Goal: Task Accomplishment & Management: Complete application form

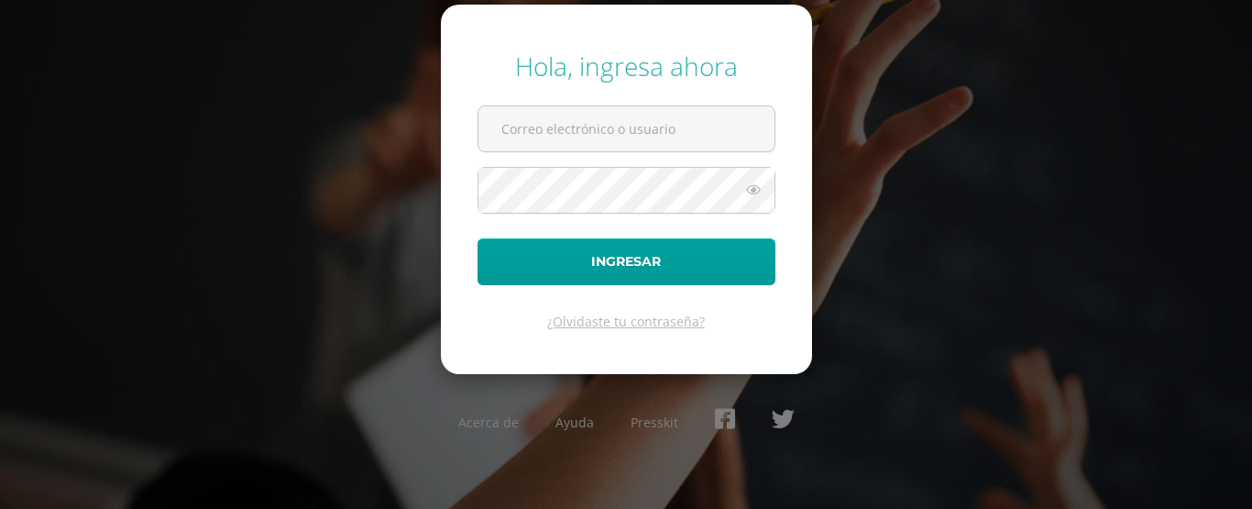
type input "2019233"
drag, startPoint x: 0, startPoint y: 0, endPoint x: 536, endPoint y: 131, distance: 552.1
click at [536, 131] on input "2019233" at bounding box center [627, 128] width 296 height 45
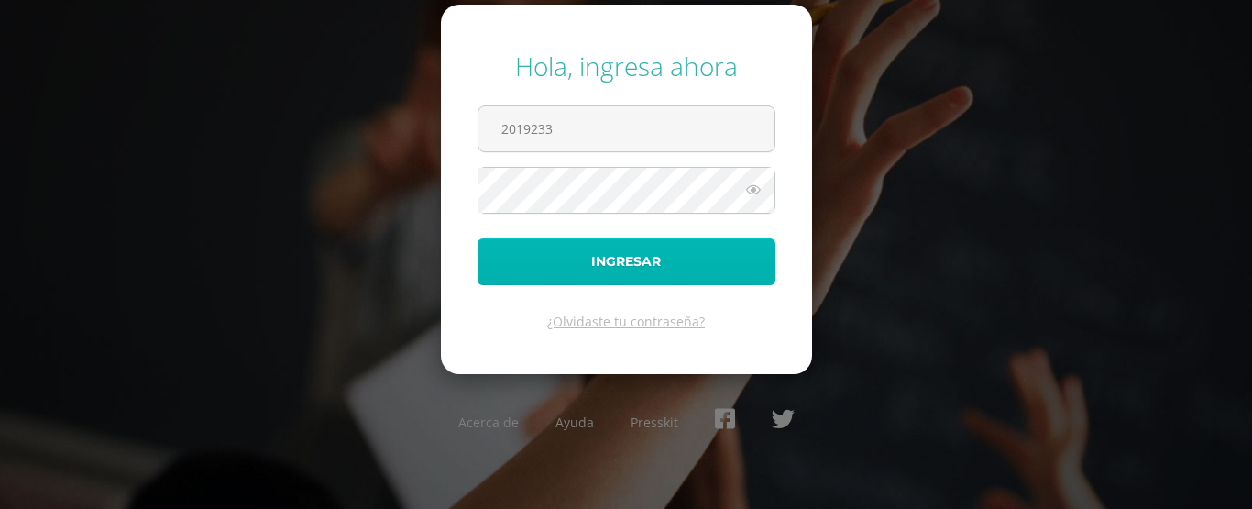
click at [527, 270] on button "Ingresar" at bounding box center [627, 261] width 298 height 47
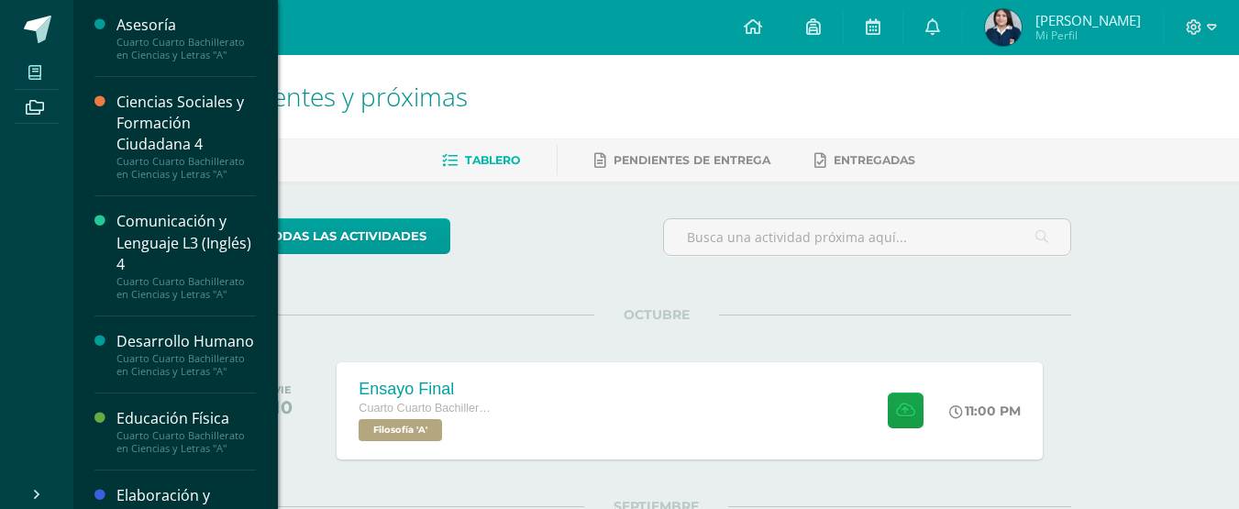
click at [47, 68] on span at bounding box center [35, 72] width 41 height 25
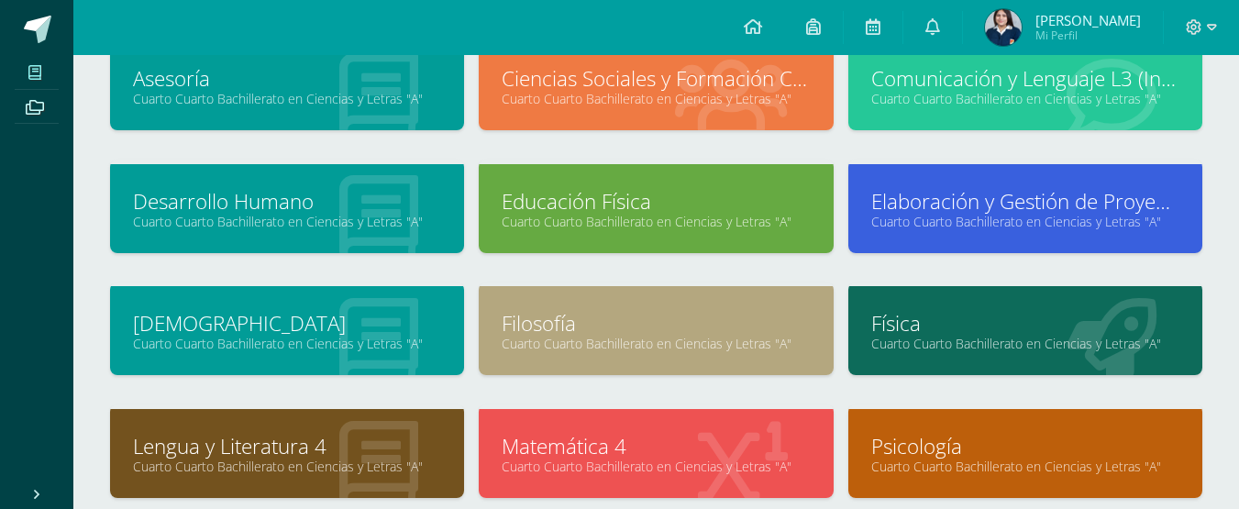
scroll to position [146, 0]
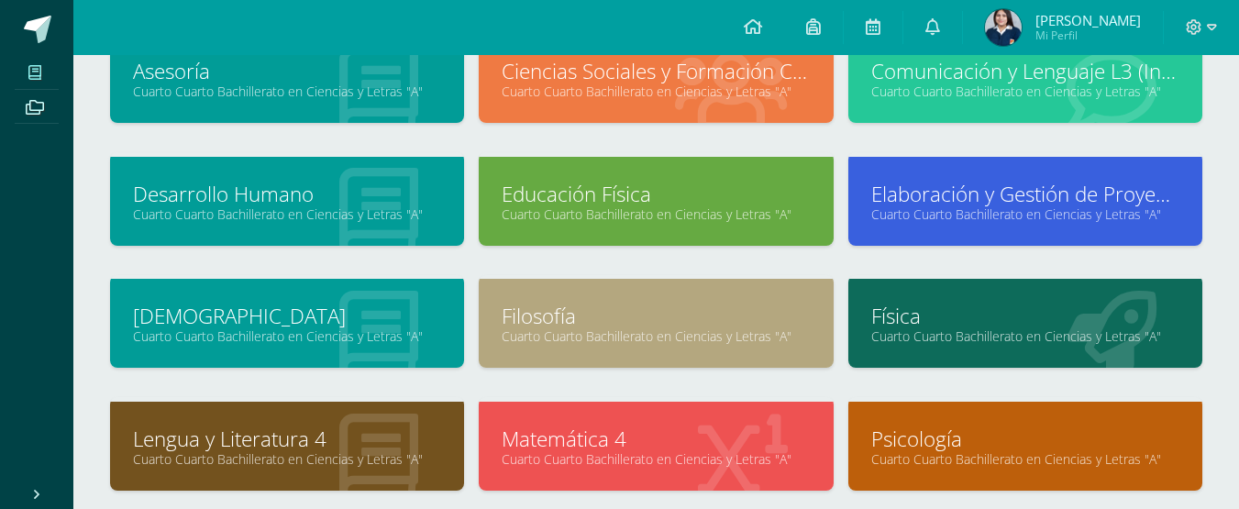
click at [724, 318] on link "Filosofía" at bounding box center [655, 316] width 308 height 28
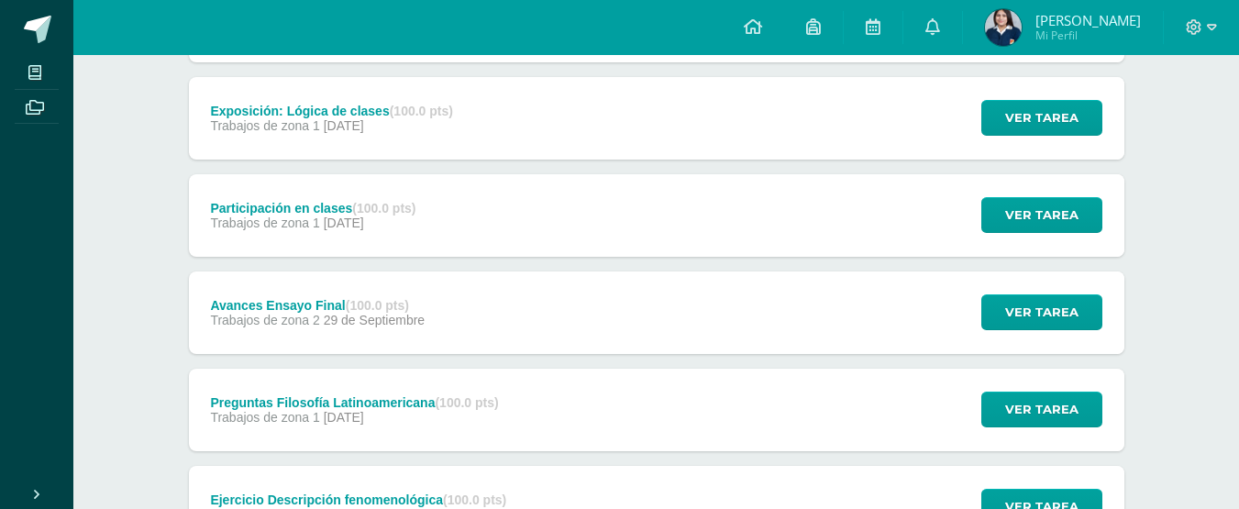
click at [465, 289] on div "Avances Ensayo Final (100.0 pts) Trabajos de zona 2 29 de Septiembre Ver tarea …" at bounding box center [656, 312] width 935 height 83
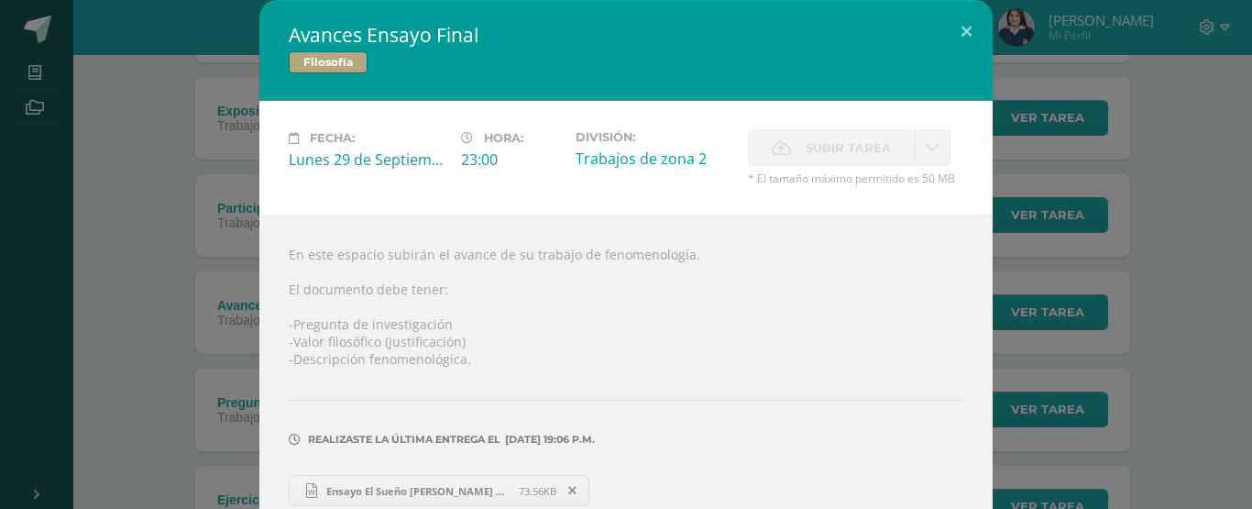
click at [499, 488] on span "Ensayo El Sueño Frida Cú AVANCES.docx" at bounding box center [418, 491] width 202 height 14
click at [179, 304] on div "Avances Ensayo Final Filosofía Fecha: Lunes 29 de Septiembre Hora: 23:00 Divisi…" at bounding box center [626, 358] width 1238 height 716
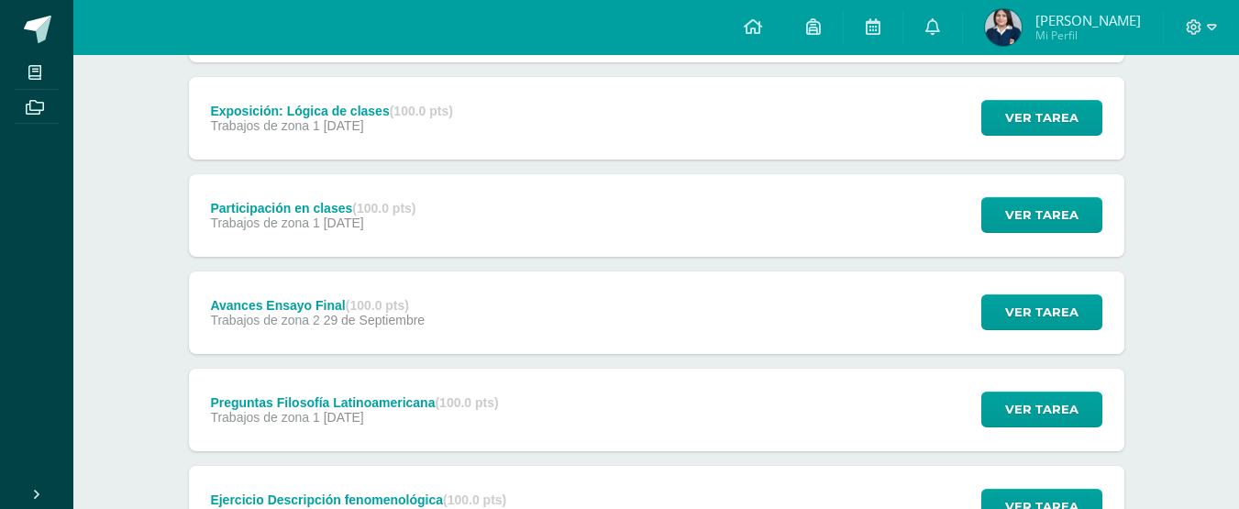
drag, startPoint x: 1243, startPoint y: 237, endPoint x: 161, endPoint y: 361, distance: 1088.9
click at [161, 361] on div "Unidad 4 Unidad 1 Unidad 2 Unidad 3 Unidad 4 Ensayo Final (100.0 pts) Trabajo f…" at bounding box center [656, 309] width 1008 height 916
drag, startPoint x: 1251, startPoint y: 241, endPoint x: 1218, endPoint y: 71, distance: 173.7
drag, startPoint x: 1218, startPoint y: 71, endPoint x: 1229, endPoint y: 494, distance: 423.7
click at [1229, 494] on div "Filosofía Cuarto Cuarto Bachillerato en Ciencias y Letras "A" Anuncios Activida…" at bounding box center [655, 246] width 1165 height 1042
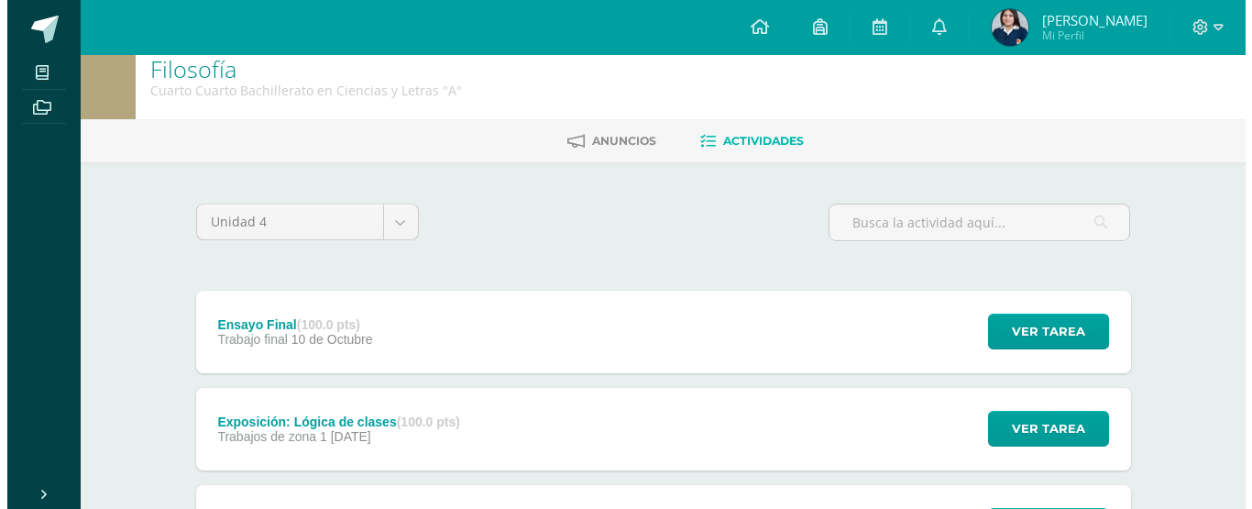
scroll to position [2, 0]
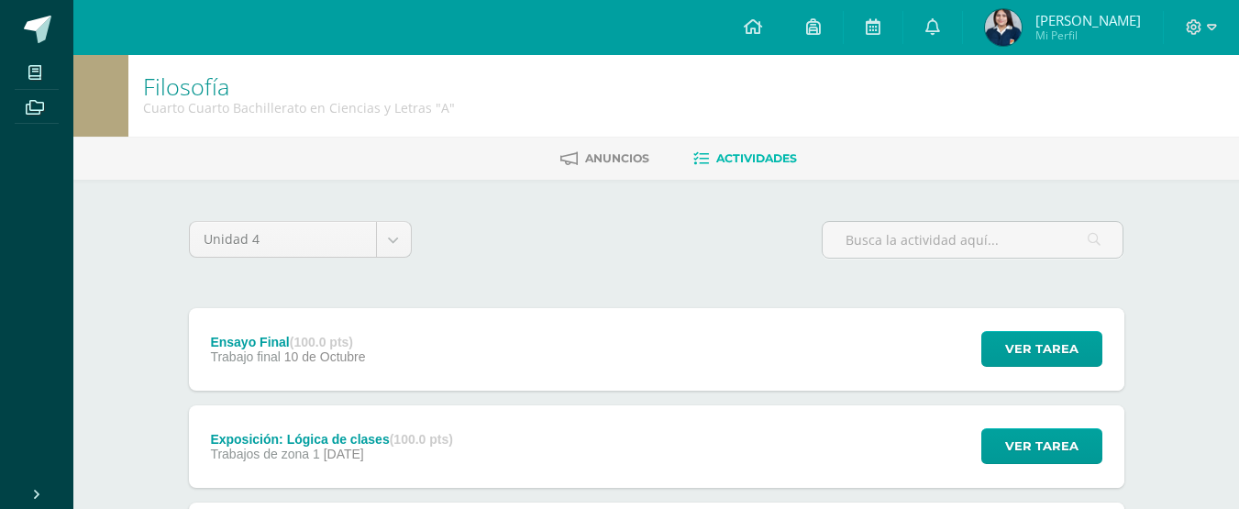
click at [557, 347] on div "Ensayo Final (100.0 pts) Trabajo final 10 de Octubre Ver tarea Ensayo Final Fil…" at bounding box center [656, 349] width 935 height 83
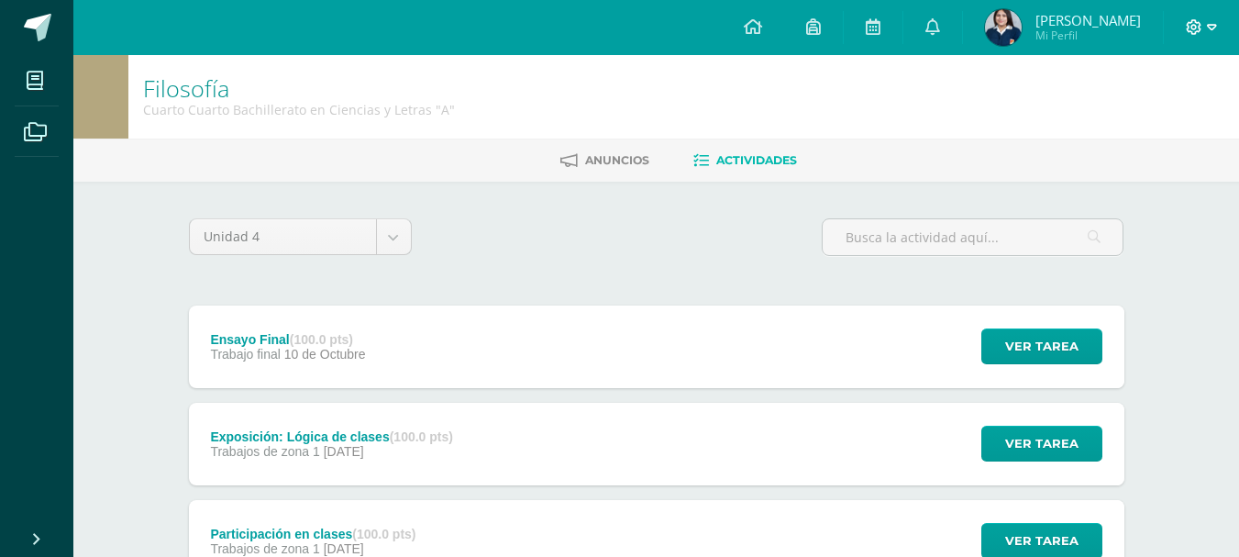
click at [1201, 20] on icon at bounding box center [1193, 27] width 17 height 17
click at [1140, 134] on link "Cerrar sesión" at bounding box center [1143, 125] width 145 height 27
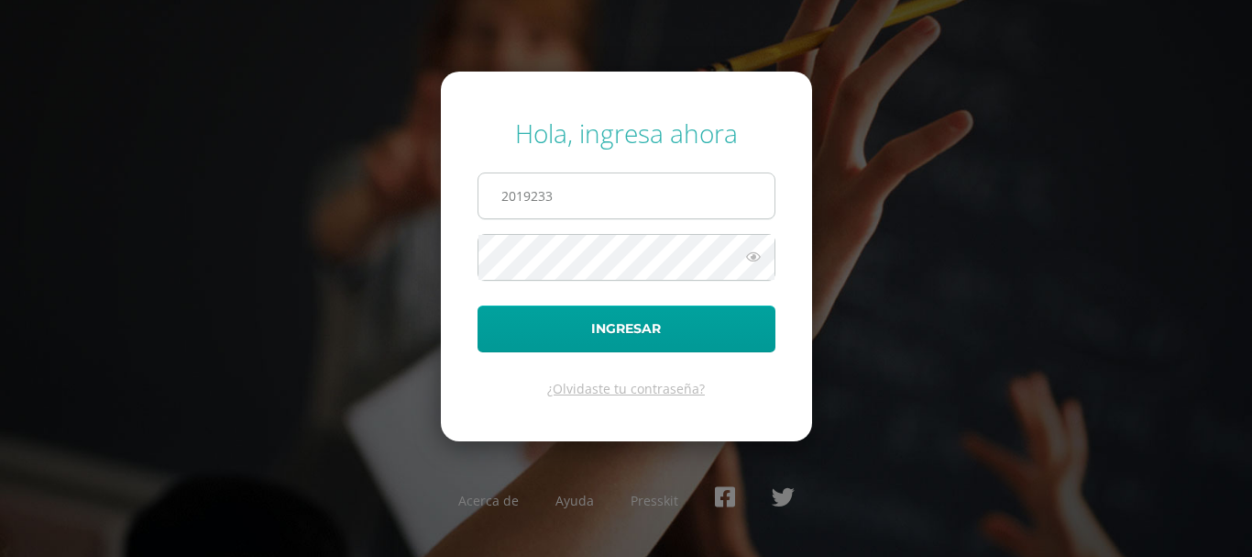
click at [681, 200] on input "2019233" at bounding box center [627, 195] width 296 height 45
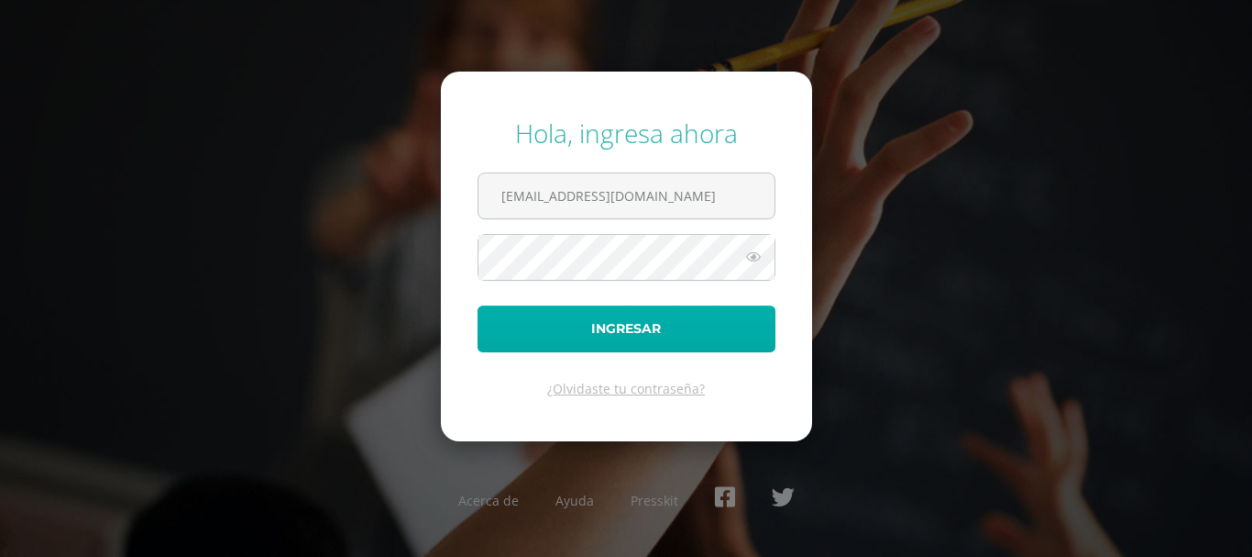
type input "2025601@colegiobelga.edu.gt"
click at [638, 317] on button "Ingresar" at bounding box center [627, 328] width 298 height 47
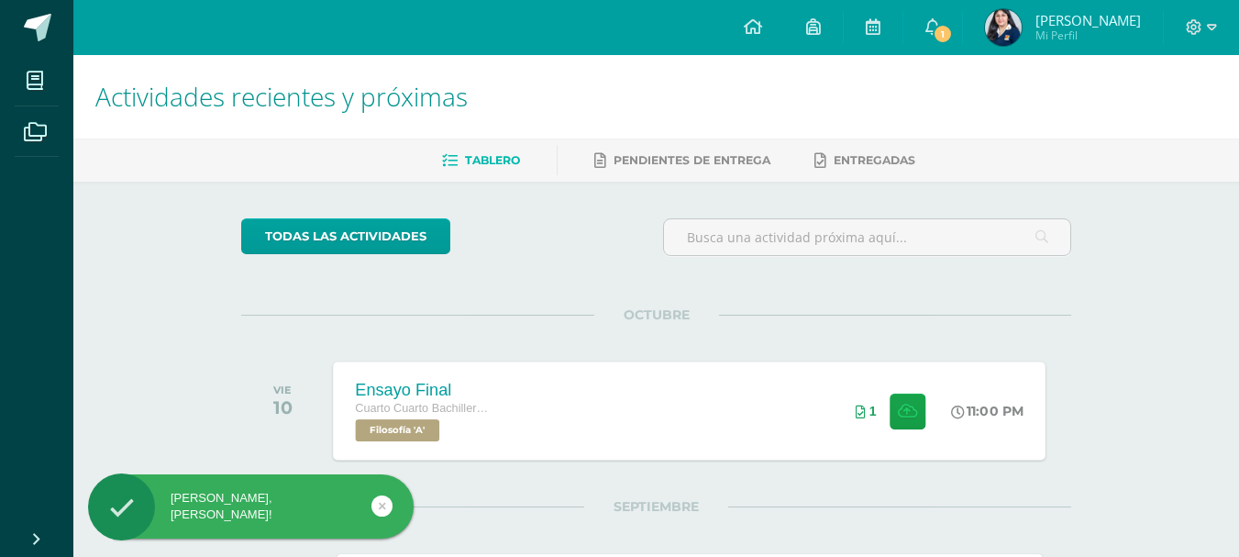
click at [730, 432] on div "Ensayo Final Cuarto Cuarto Bachillerato en Ciencias y Letras Filosofía 'A' 11:0…" at bounding box center [690, 410] width 712 height 98
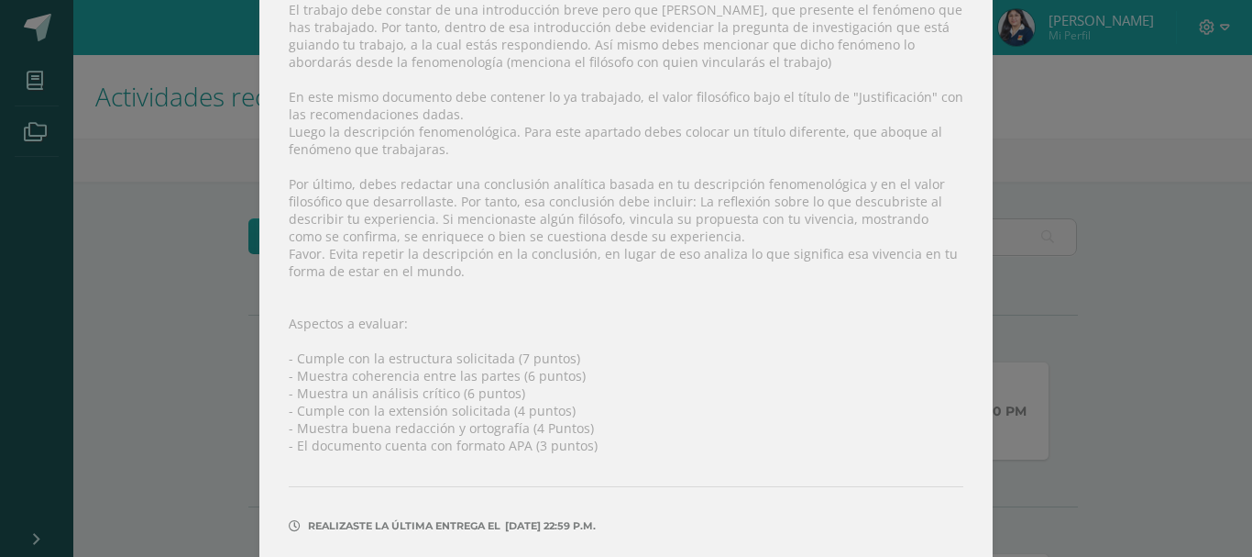
scroll to position [380, 0]
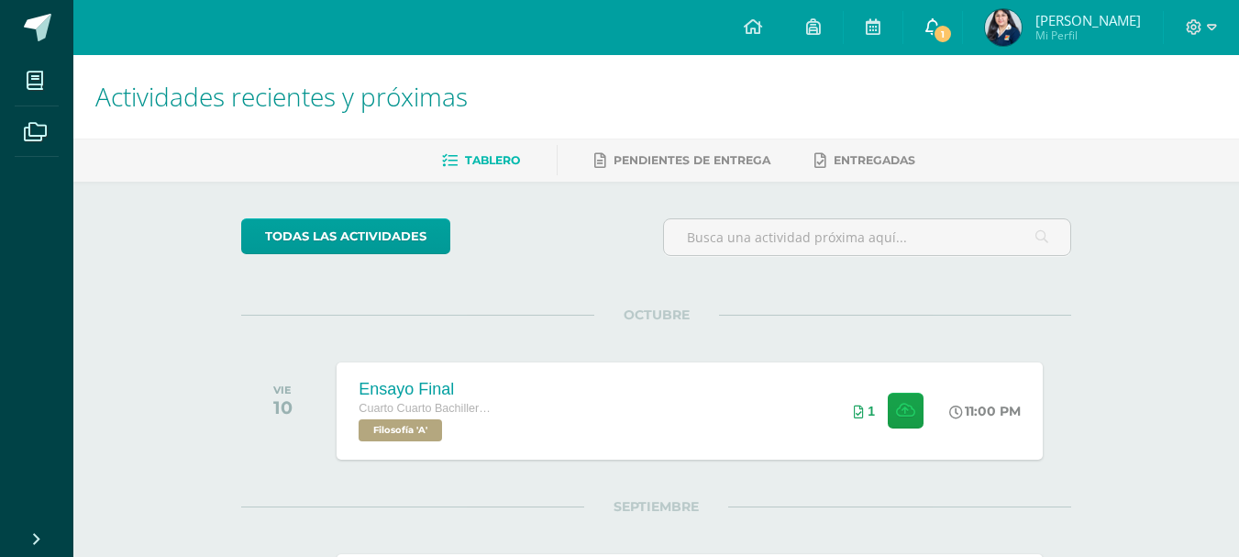
click at [940, 23] on icon at bounding box center [932, 26] width 15 height 17
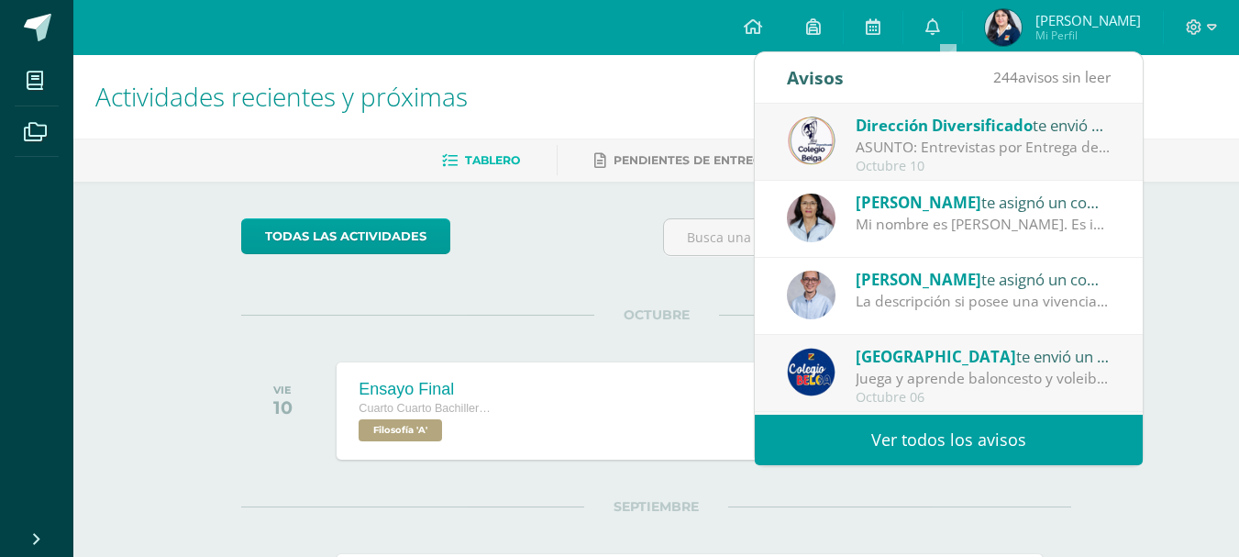
click at [876, 214] on div "Mi nombre es Nora Bravo. Es importante que en una secuencia histórica se anoten…" at bounding box center [982, 224] width 255 height 21
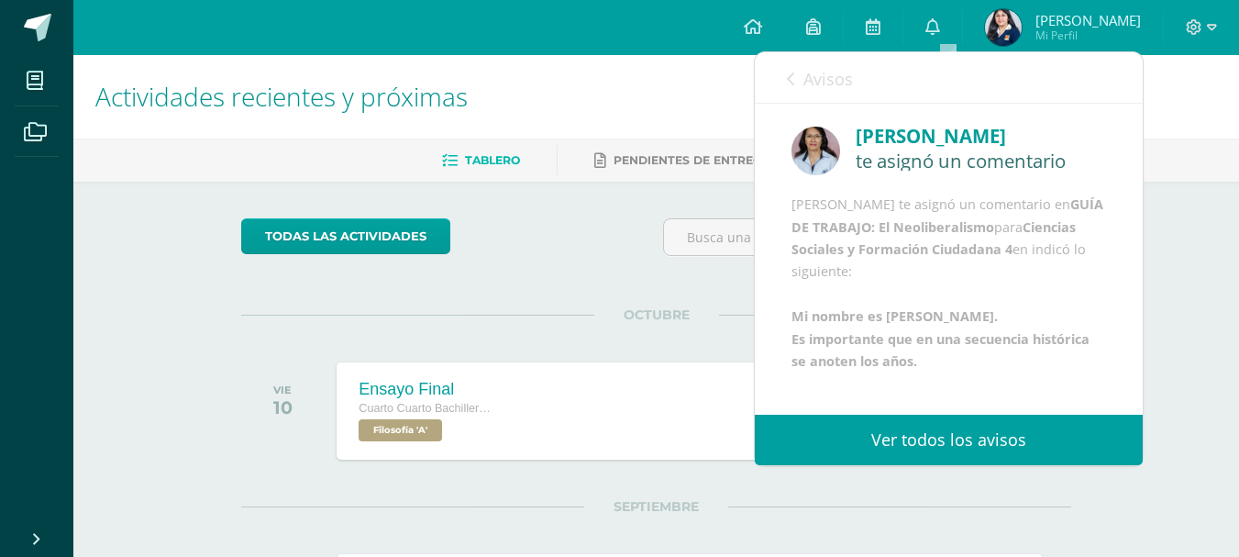
scroll to position [44, 0]
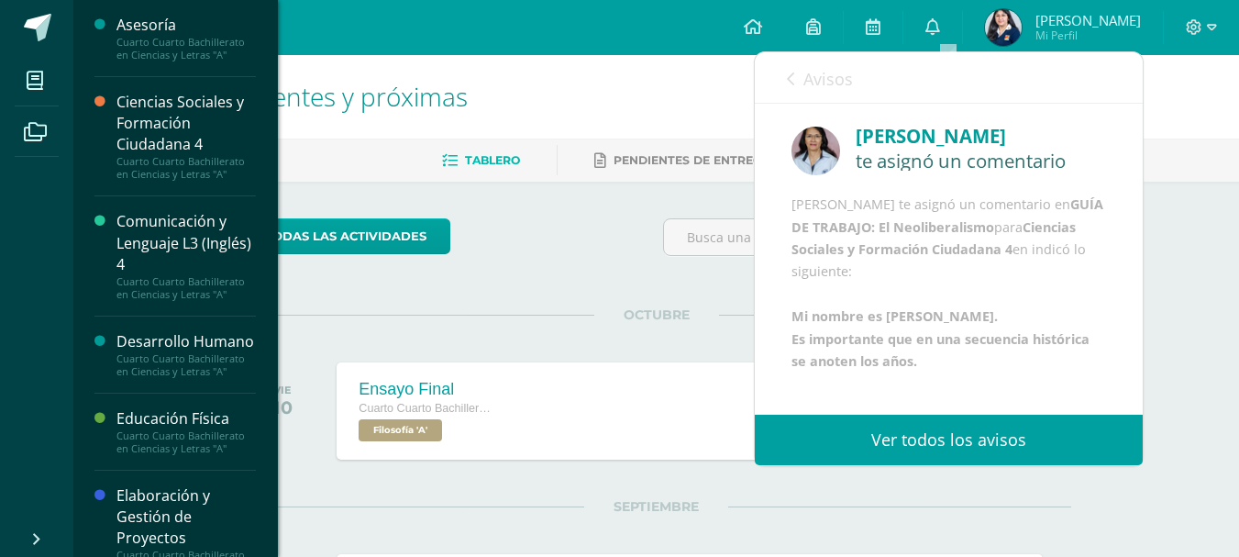
click at [153, 138] on div "Ciencias Sociales y Formación Ciudadana 4" at bounding box center [185, 123] width 139 height 63
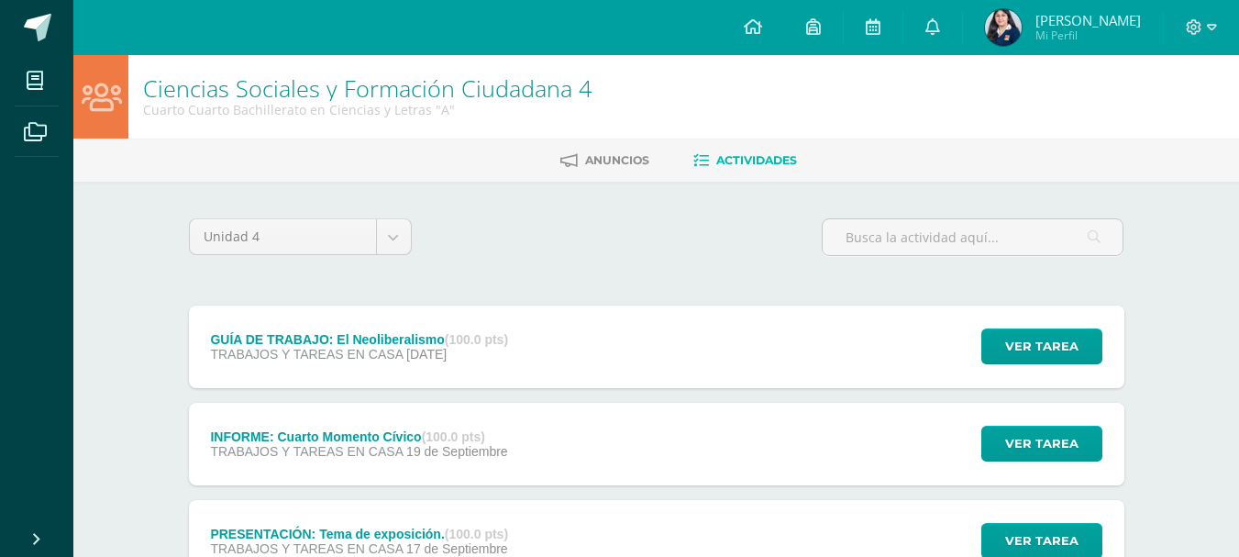
click at [303, 355] on span "TRABAJOS Y TAREAS EN CASA" at bounding box center [306, 354] width 193 height 15
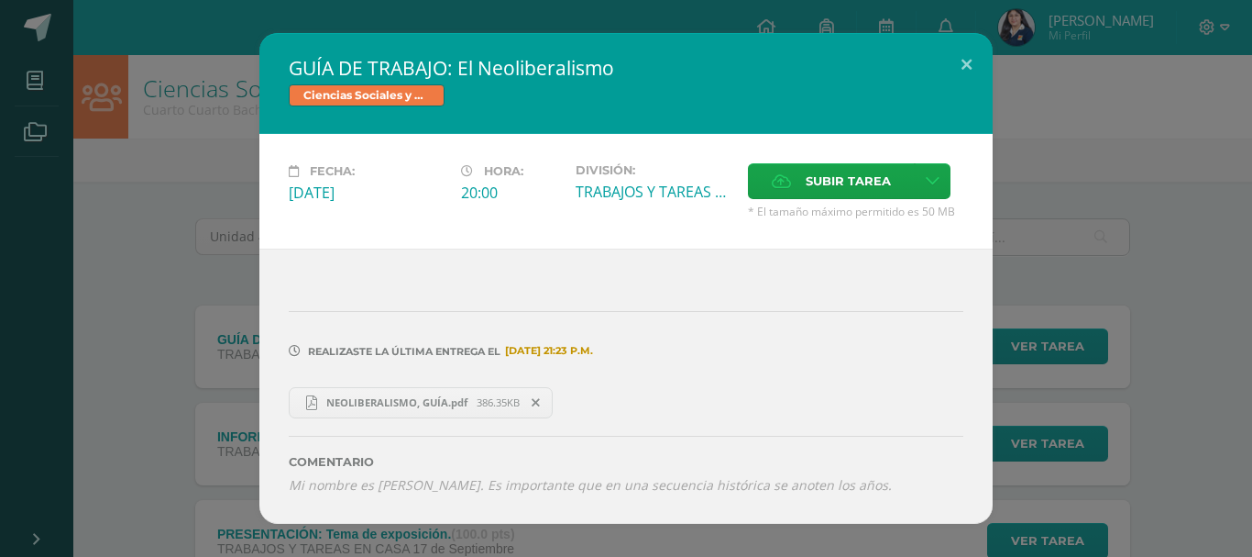
click at [347, 405] on span "NEOLIBERALISMO, GUÍA.pdf" at bounding box center [397, 402] width 160 height 14
click at [1034, 162] on div "GUÍA DE TRABAJO: El Neoliberalismo Ciencias Sociales y Formación Ciudadana 4 Fe…" at bounding box center [626, 278] width 1238 height 490
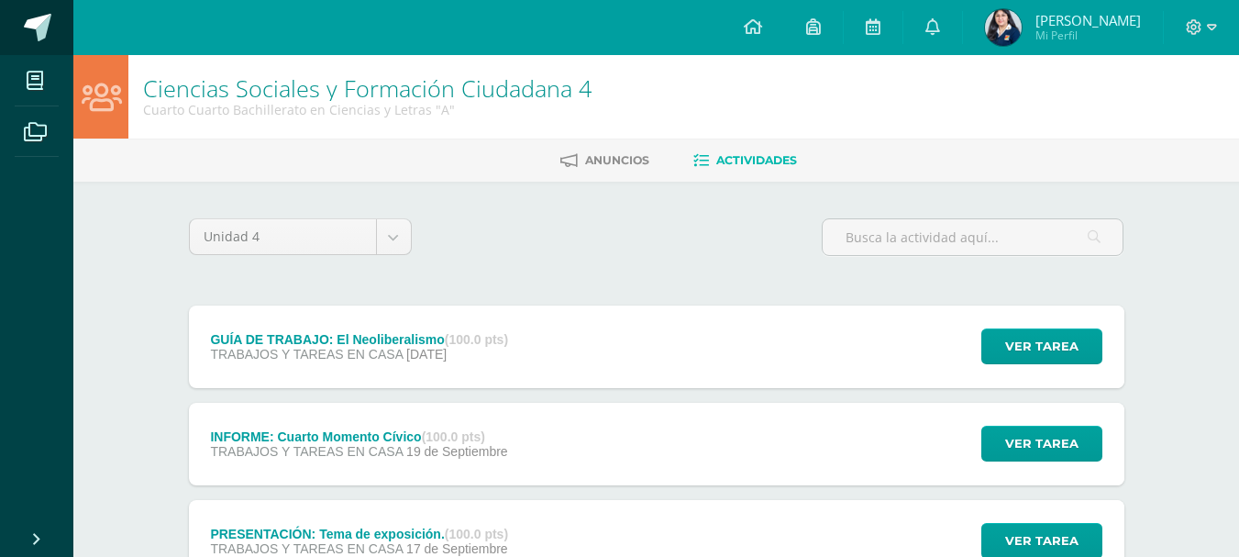
click at [31, 31] on span at bounding box center [38, 28] width 28 height 28
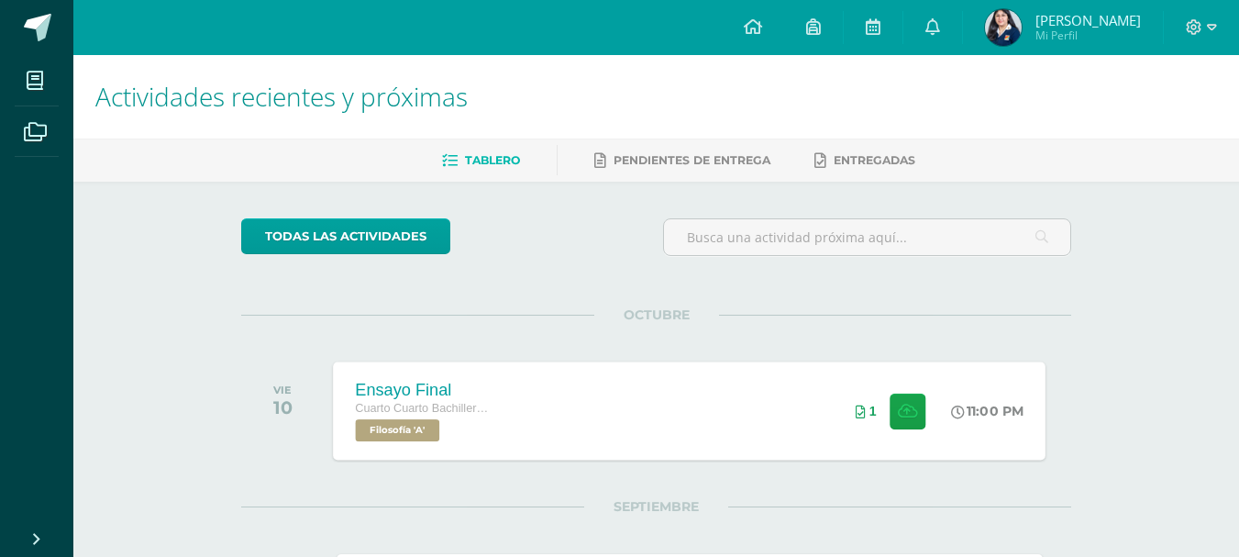
click at [803, 435] on div "Ensayo Final Cuarto Cuarto Bachillerato en Ciencias y Letras Filosofía 'A' 11:0…" at bounding box center [690, 410] width 712 height 98
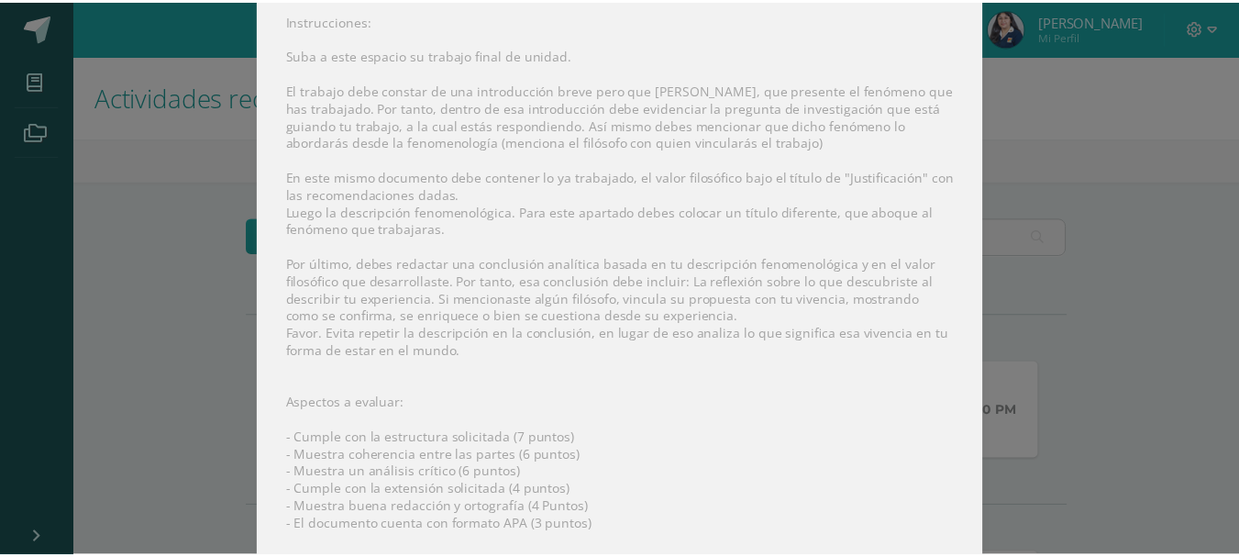
scroll to position [380, 0]
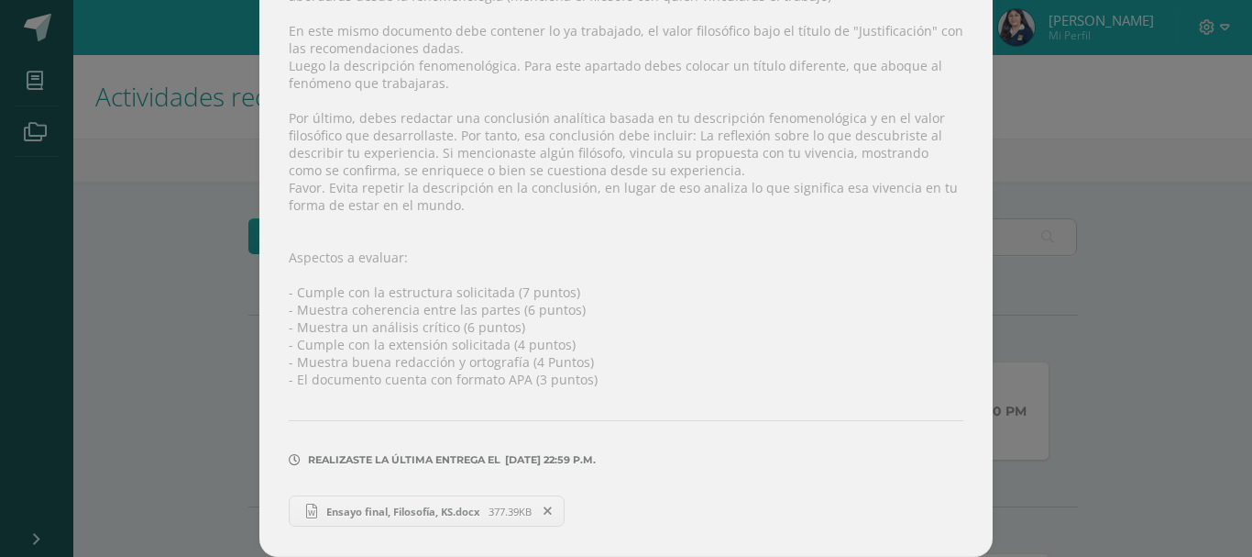
click at [500, 509] on span "377.39KB" at bounding box center [510, 511] width 43 height 14
click at [366, 521] on link "Ensayo final, Filosofía, KS.docx 377.39KB" at bounding box center [427, 510] width 276 height 31
click at [1194, 49] on div "Ensayo Final Filosofía Fecha: [DATE] Hora: 23:00 División: Trabajo final" at bounding box center [626, 88] width 1238 height 937
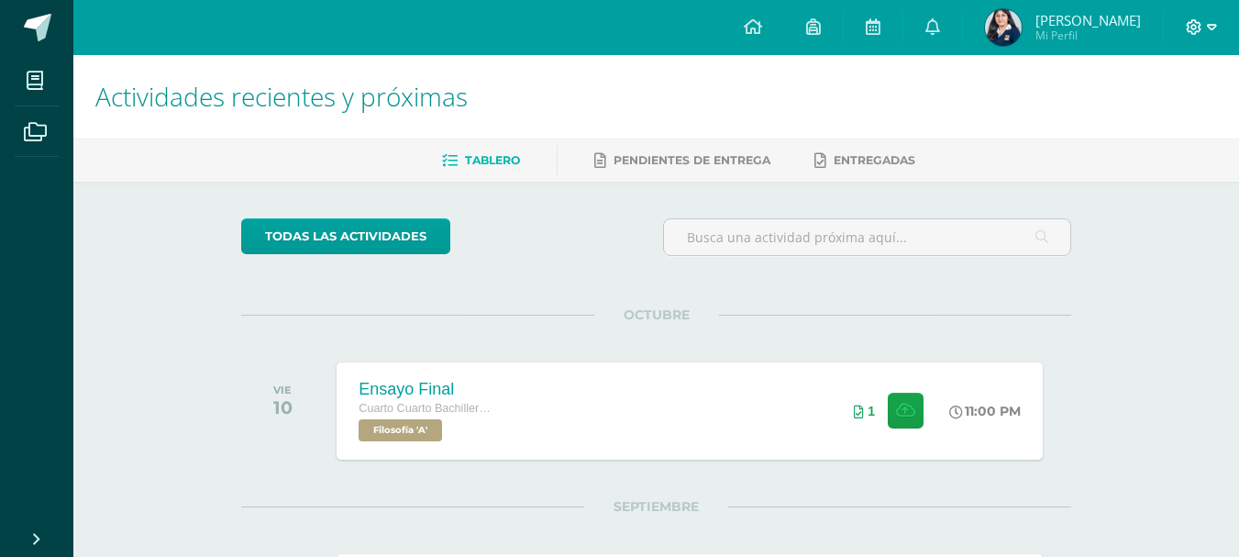
click at [1207, 26] on icon at bounding box center [1212, 27] width 10 height 17
click at [1125, 131] on span "Cerrar sesión" at bounding box center [1153, 124] width 83 height 17
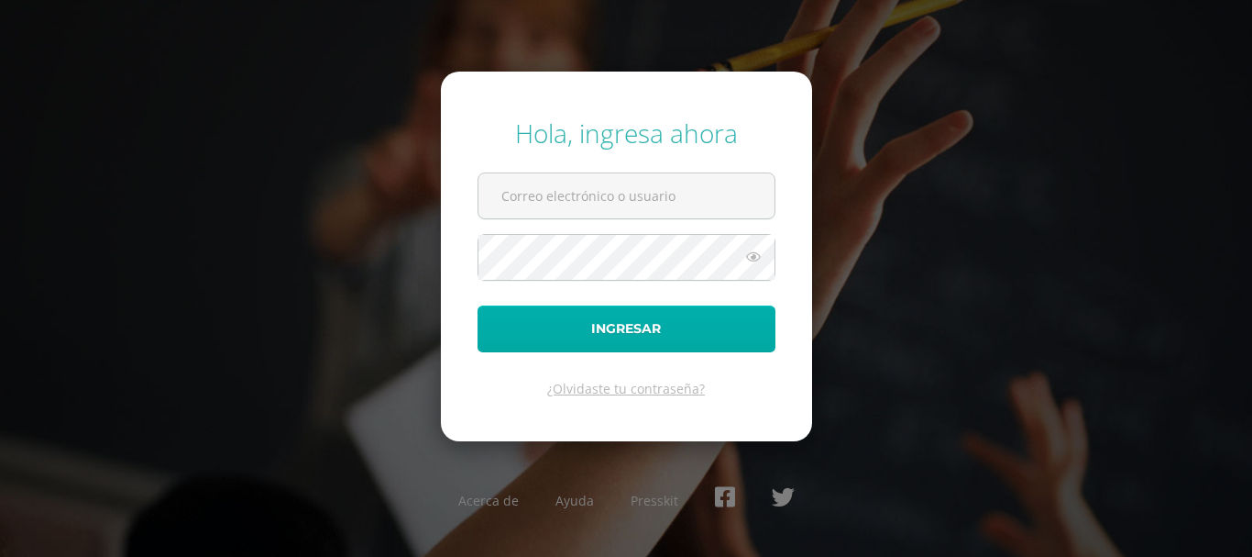
type input "2019233"
click at [726, 331] on button "Ingresar" at bounding box center [627, 328] width 298 height 47
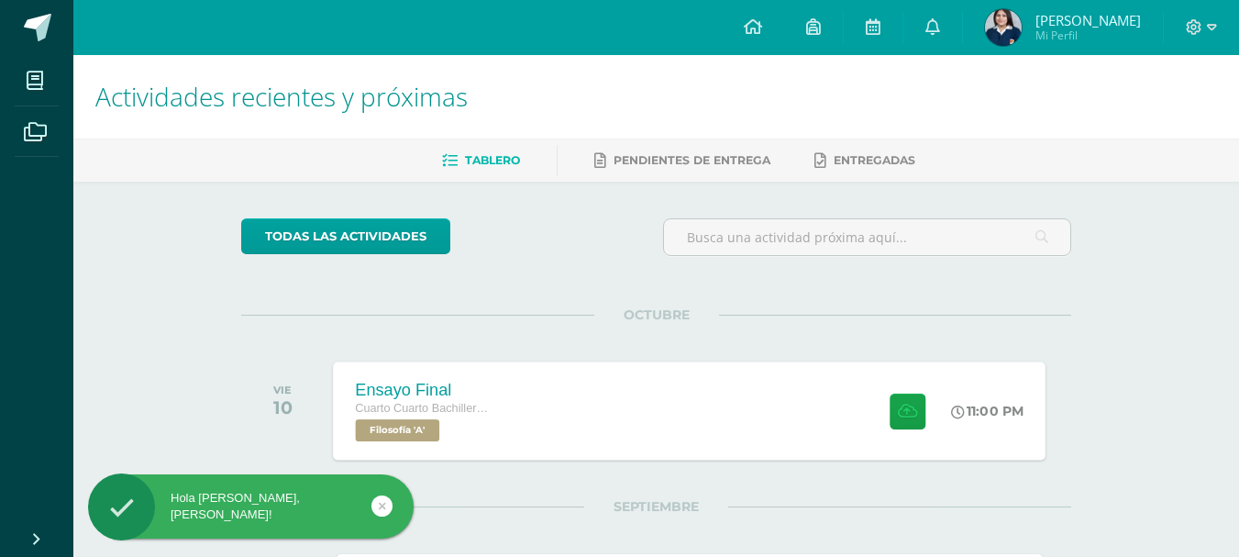
click at [742, 398] on div "Ensayo Final Cuarto Cuarto Bachillerato en Ciencias y Letras Filosofía 'A' 11:0…" at bounding box center [690, 410] width 712 height 98
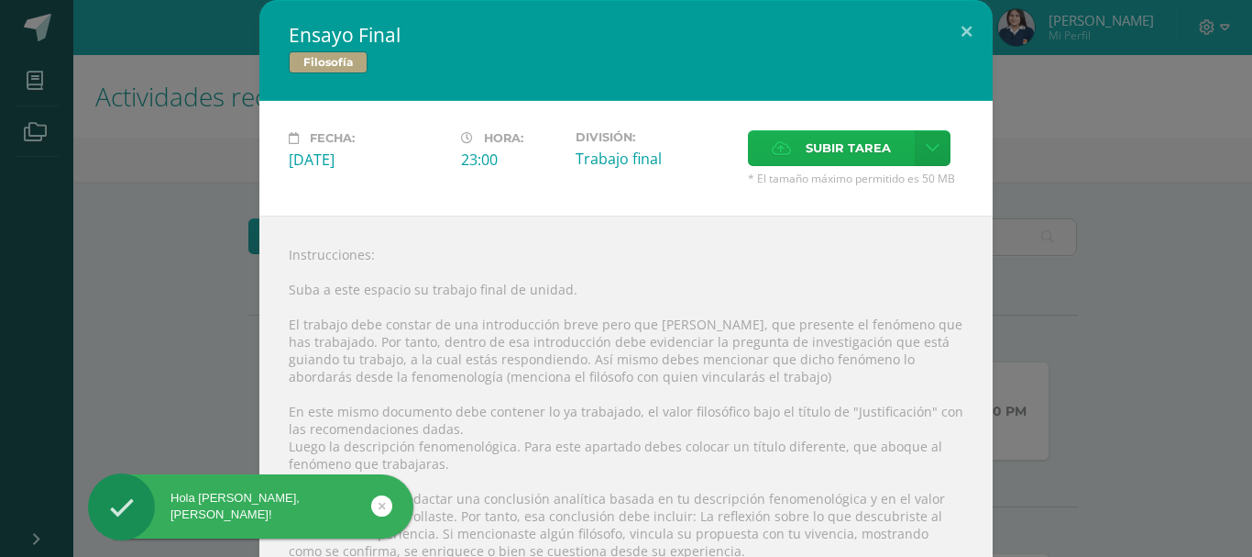
click at [817, 162] on span "Subir tarea" at bounding box center [848, 148] width 85 height 34
click at [0, 0] on input "Subir tarea" at bounding box center [0, 0] width 0 height 0
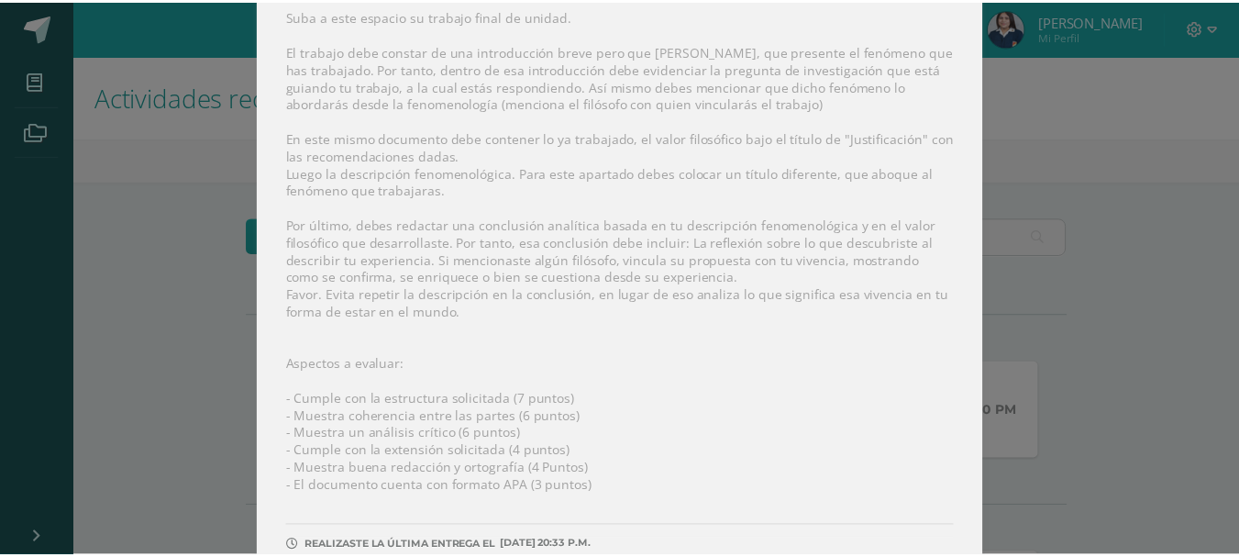
scroll to position [336, 0]
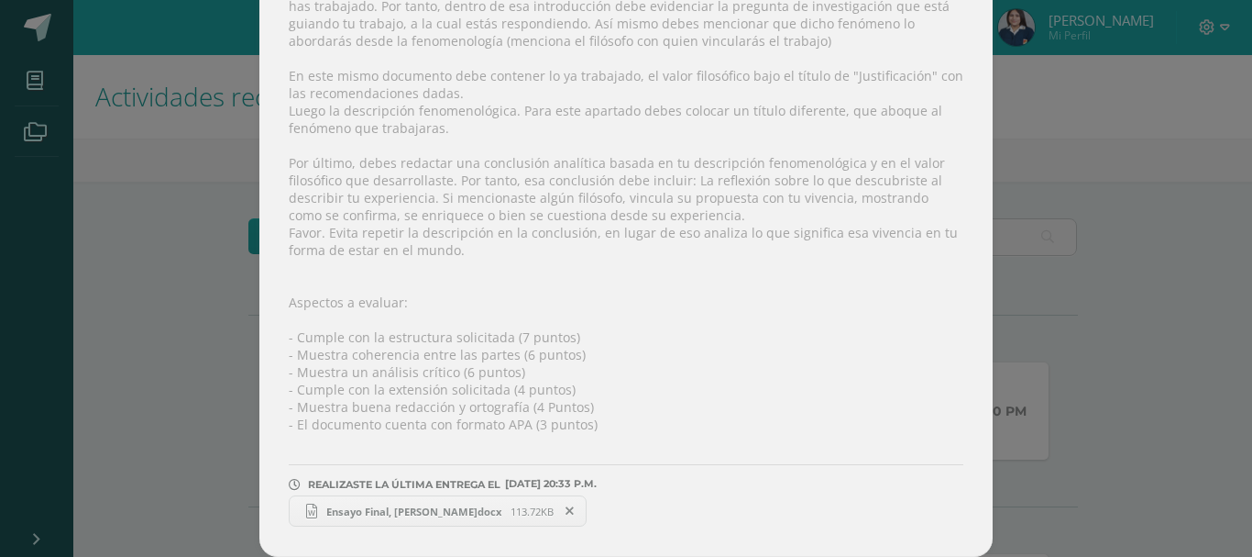
click at [1143, 246] on div "Ensayo Final Filosofía Fecha: [DATE] Hora: 23:00 División: Trabajo final" at bounding box center [626, 110] width 1238 height 892
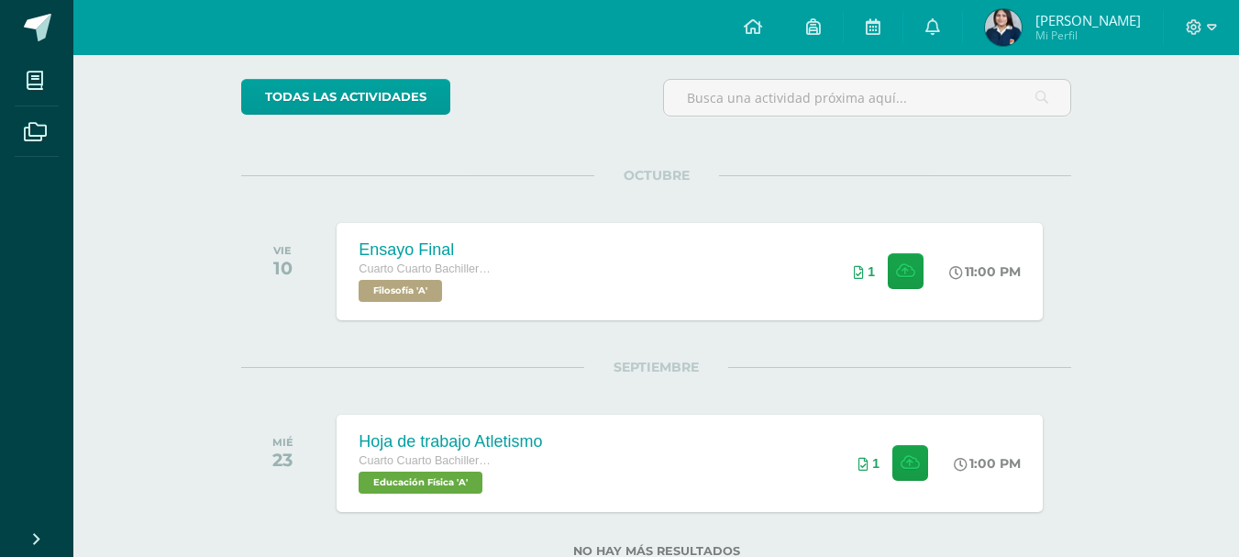
scroll to position [140, 0]
